Goal: Transaction & Acquisition: Obtain resource

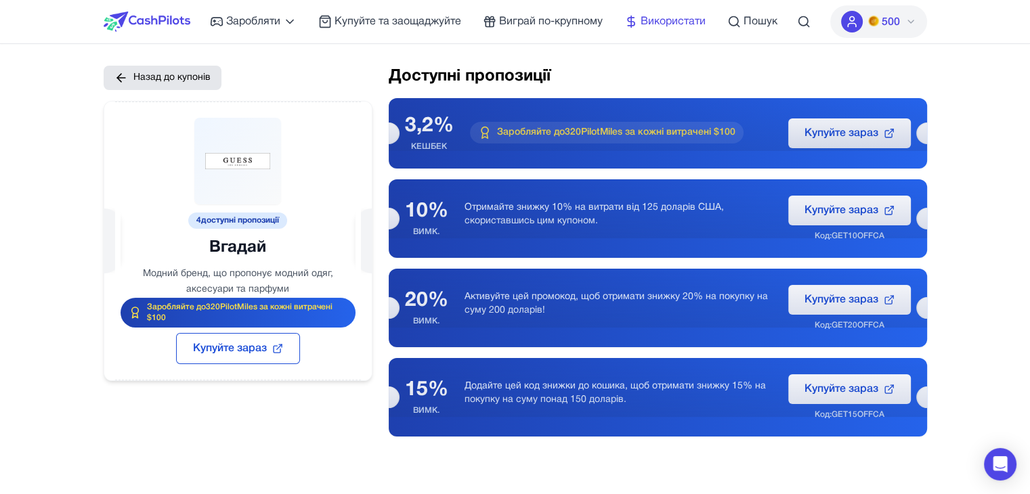
click at [680, 22] on font "Використати" at bounding box center [673, 21] width 65 height 9
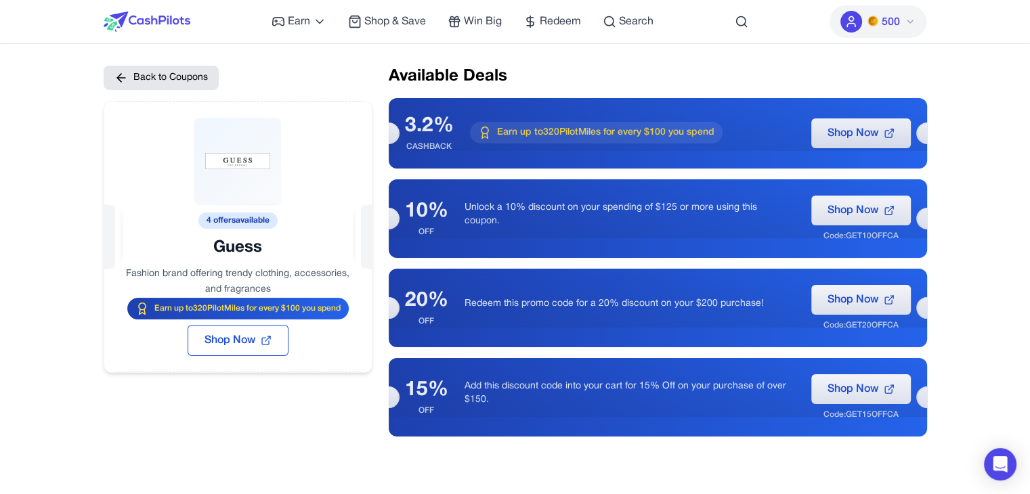
click at [967, 151] on div "Earn Play Games Enjoy fun games and earn Try New App Test new app for rewards T…" at bounding box center [515, 458] width 1030 height 917
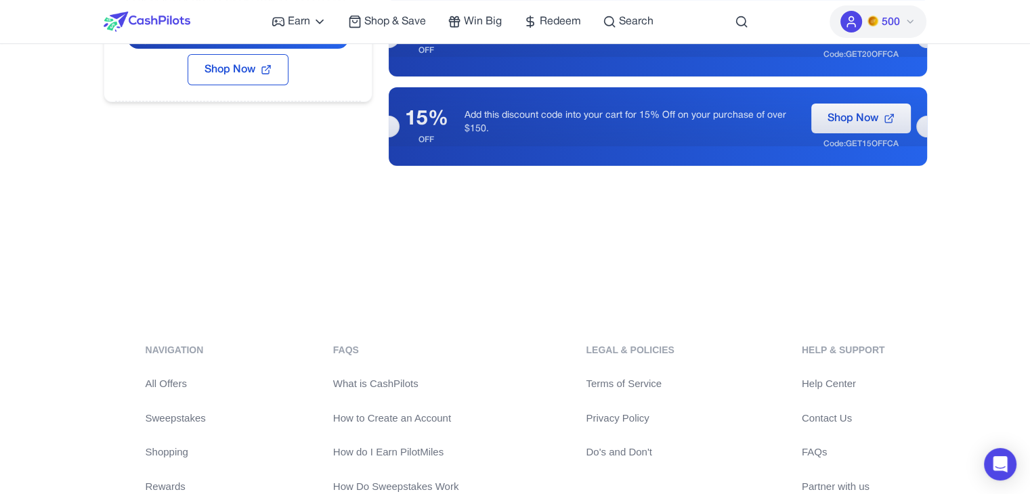
scroll to position [422, 0]
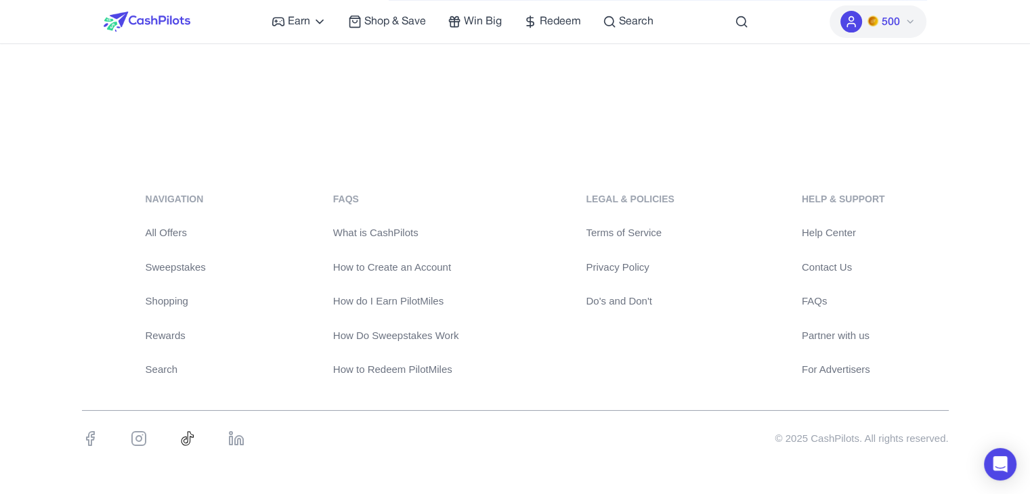
click at [826, 230] on link "Help Center" at bounding box center [843, 234] width 83 height 16
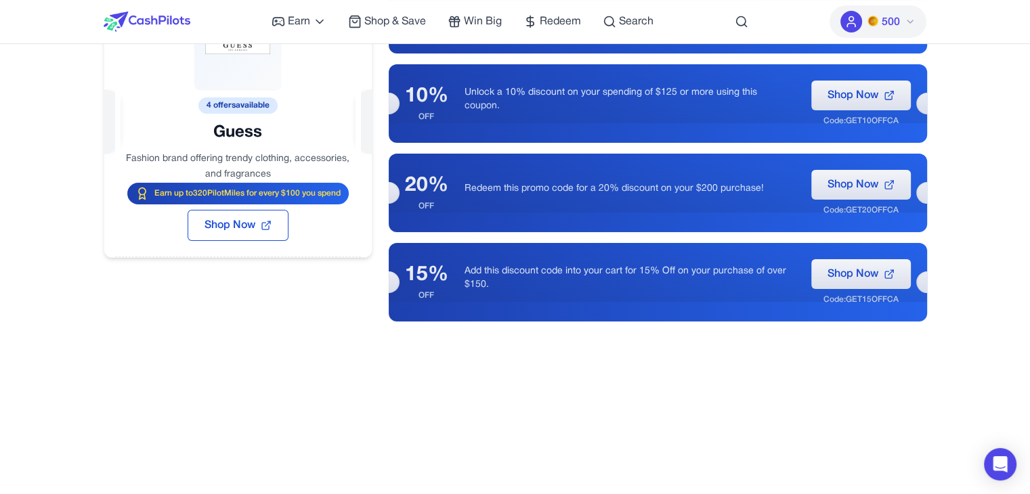
scroll to position [0, 0]
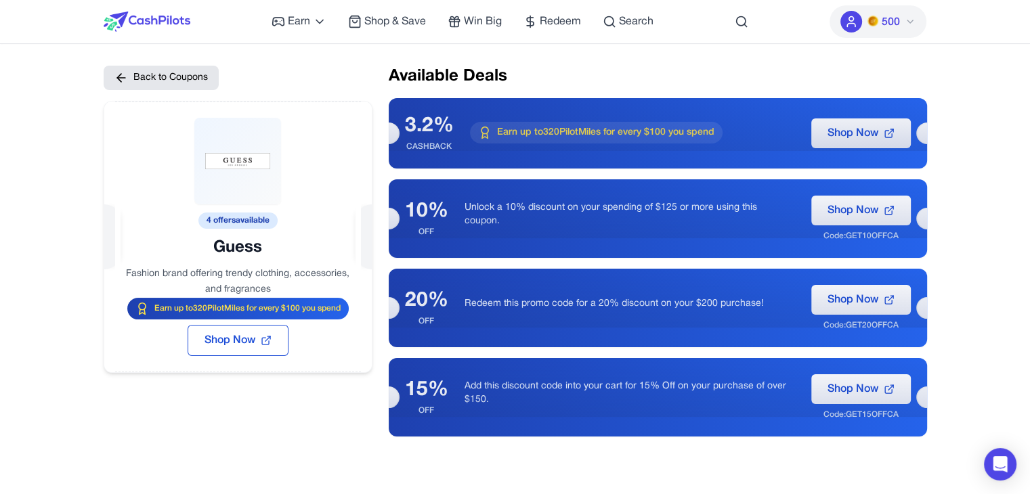
click at [634, 79] on h2 "Available Deals" at bounding box center [658, 77] width 539 height 22
click at [251, 337] on span "Shop Now" at bounding box center [230, 341] width 51 height 16
click at [858, 127] on span "Shop Now" at bounding box center [853, 133] width 51 height 16
click at [245, 161] on div at bounding box center [238, 203] width 268 height 203
drag, startPoint x: 245, startPoint y: 161, endPoint x: 222, endPoint y: 180, distance: 29.4
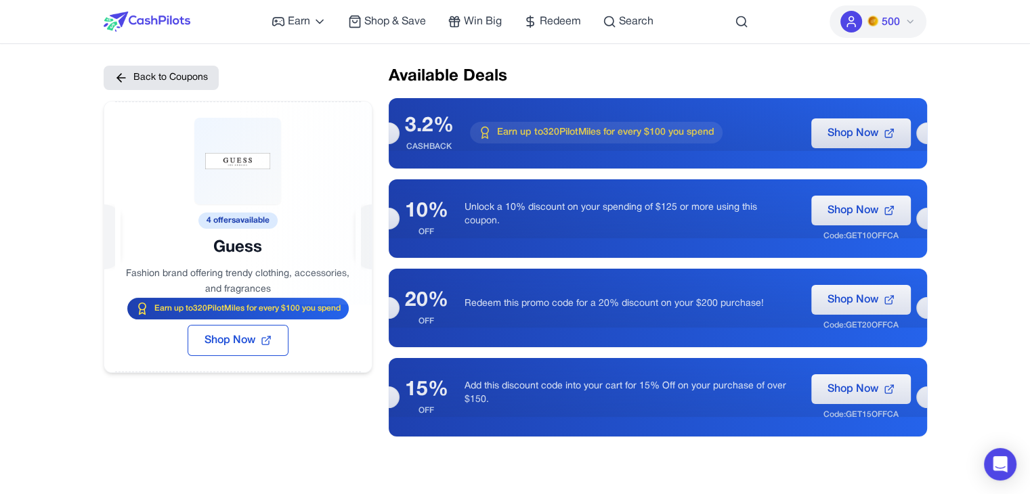
click at [222, 180] on div at bounding box center [238, 203] width 268 height 203
click at [146, 71] on button "Back to Coupons" at bounding box center [161, 78] width 115 height 24
click at [240, 252] on div at bounding box center [238, 203] width 268 height 203
drag, startPoint x: 263, startPoint y: 251, endPoint x: 180, endPoint y: 248, distance: 82.7
click at [180, 248] on div at bounding box center [238, 203] width 268 height 203
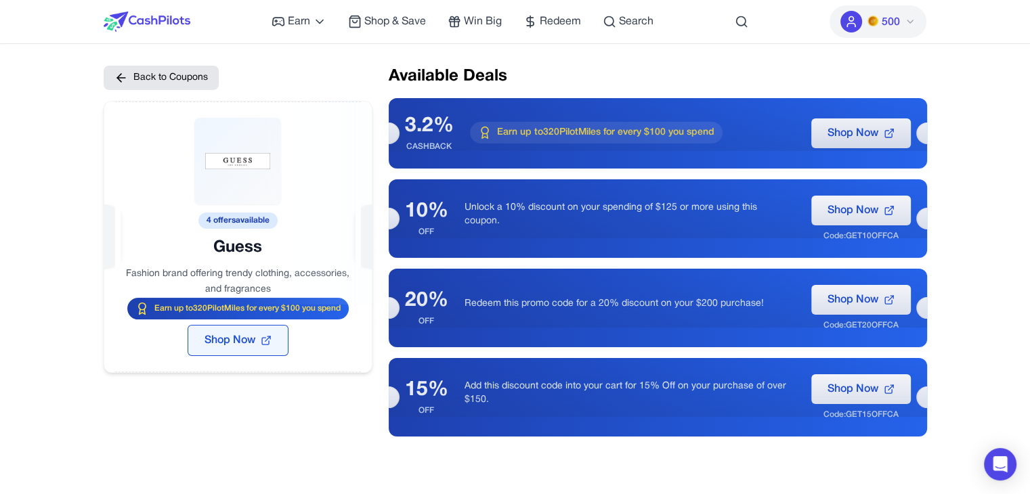
click at [260, 341] on button "Shop Now" at bounding box center [238, 340] width 101 height 31
